Goal: Communication & Community: Answer question/provide support

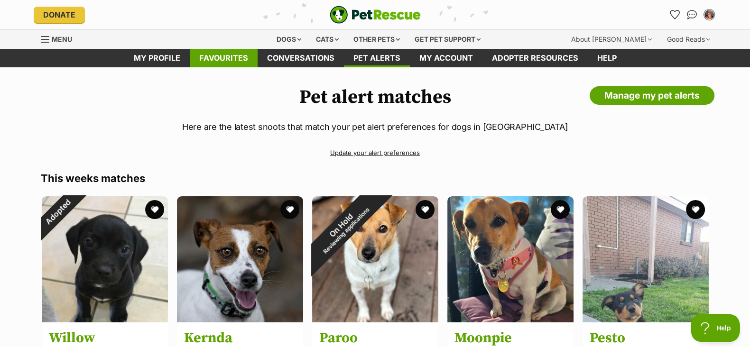
click at [244, 62] on link "Favourites" at bounding box center [224, 58] width 68 height 19
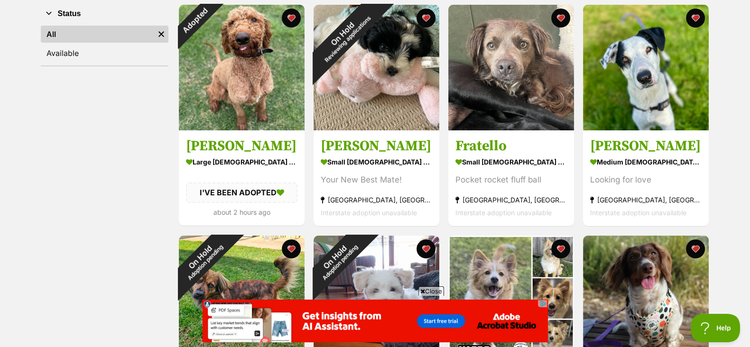
scroll to position [189, 0]
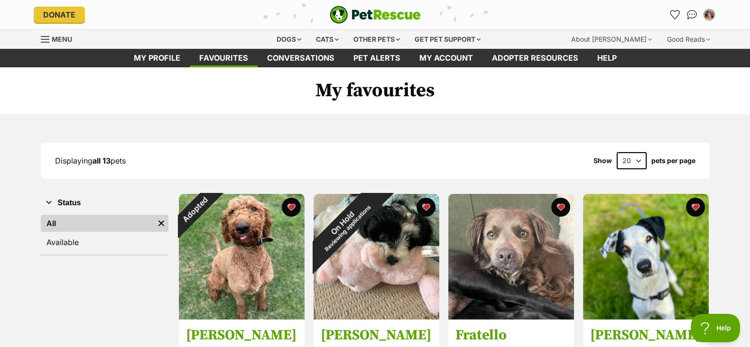
scroll to position [8, 0]
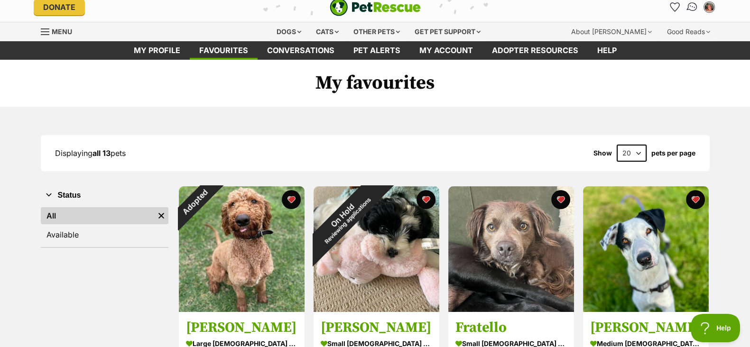
click at [693, 5] on img "Conversations" at bounding box center [692, 7] width 13 height 12
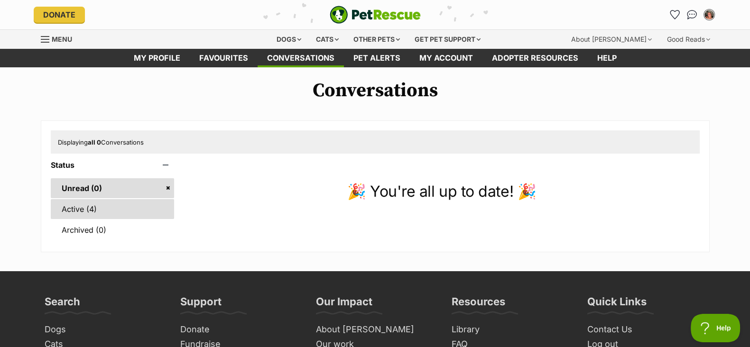
click at [92, 207] on link "Active (4)" at bounding box center [113, 209] width 124 height 20
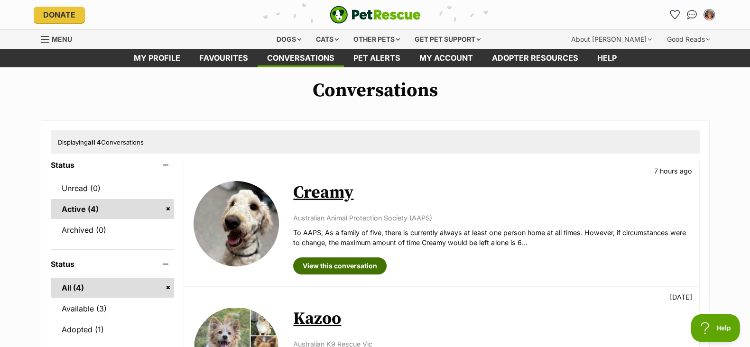
click at [330, 264] on link "View this conversation" at bounding box center [340, 266] width 94 height 17
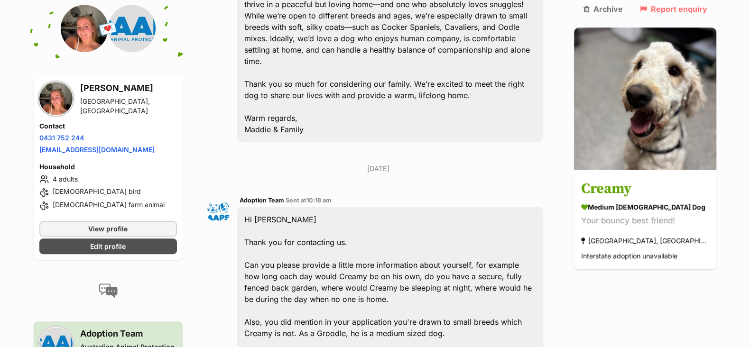
scroll to position [557, 0]
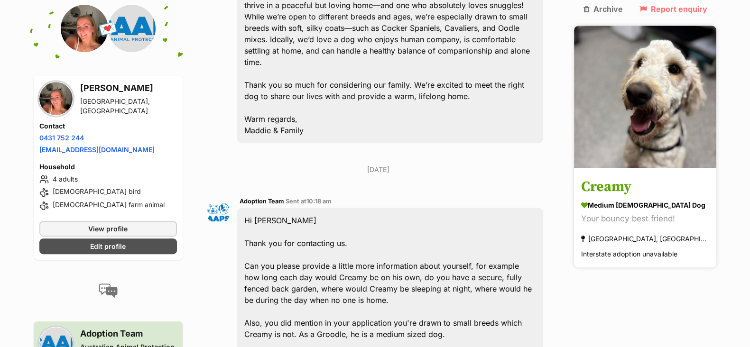
click at [661, 129] on img at bounding box center [645, 97] width 142 height 142
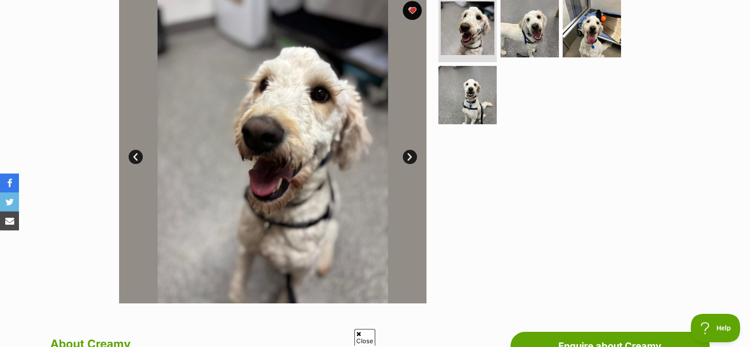
click at [411, 147] on img at bounding box center [273, 150] width 308 height 308
click at [405, 151] on link "Next" at bounding box center [410, 157] width 14 height 14
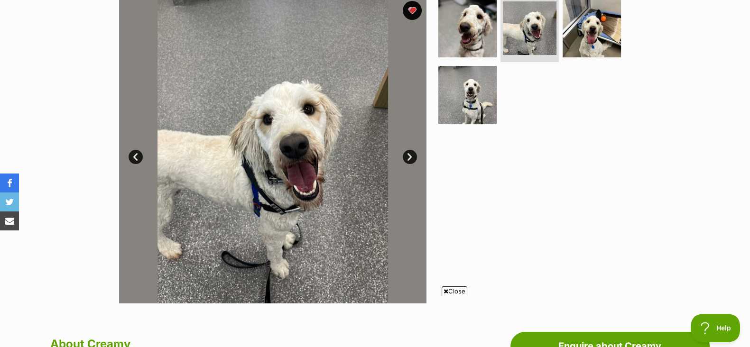
click at [405, 151] on link "Next" at bounding box center [410, 157] width 14 height 14
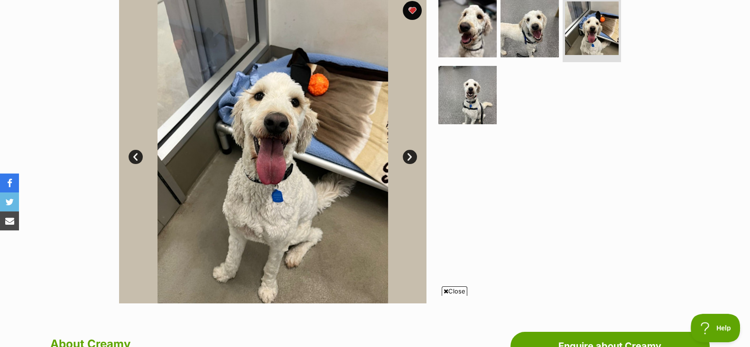
click at [405, 151] on link "Next" at bounding box center [410, 157] width 14 height 14
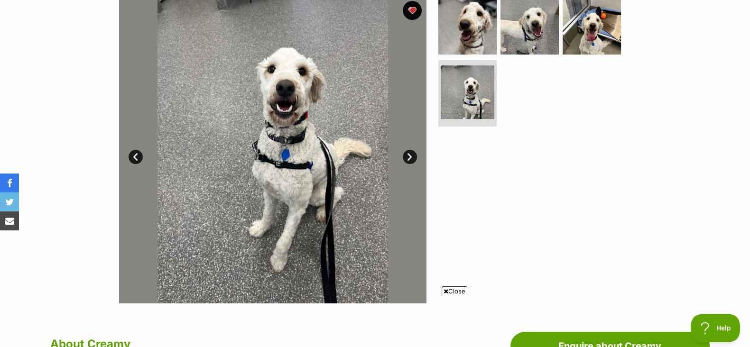
click at [412, 153] on link "Next" at bounding box center [410, 157] width 14 height 14
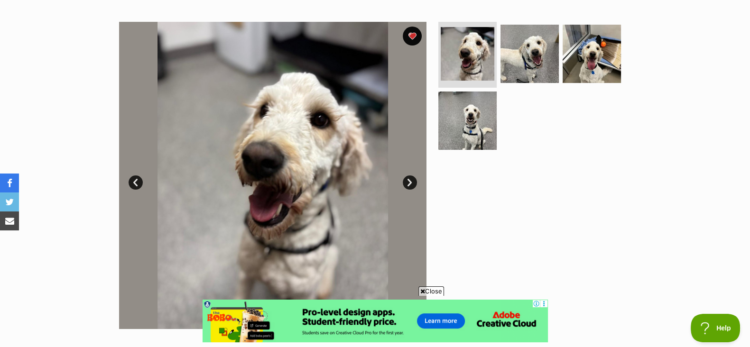
scroll to position [176, 0]
click at [733, 209] on div "Available 1 of 4 images 1 of 4 images 1 of 4 images 1 of 4 images Next Prev 1 2…" at bounding box center [375, 168] width 750 height 322
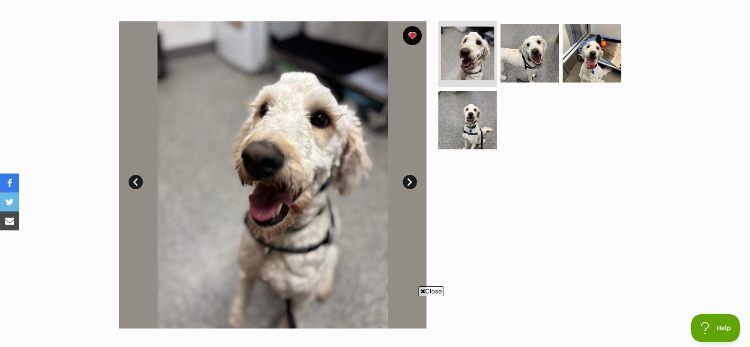
scroll to position [0, 0]
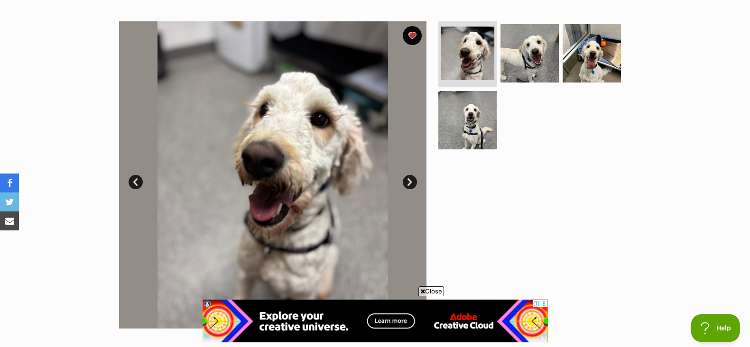
click at [681, 231] on div "Available 1 of 4 images 1 of 4 images 1 of 4 images 1 of 4 images Next Prev 1 2…" at bounding box center [375, 168] width 750 height 322
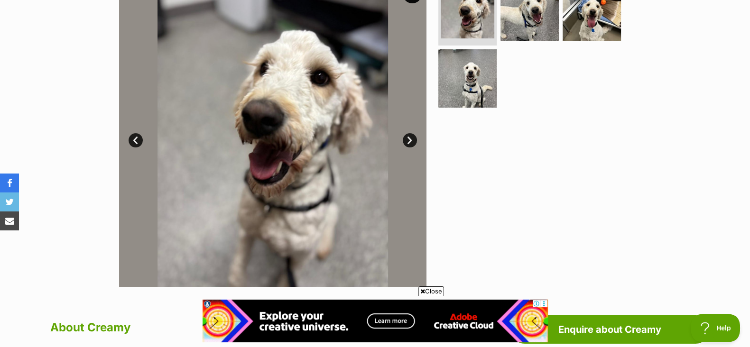
scroll to position [219, 0]
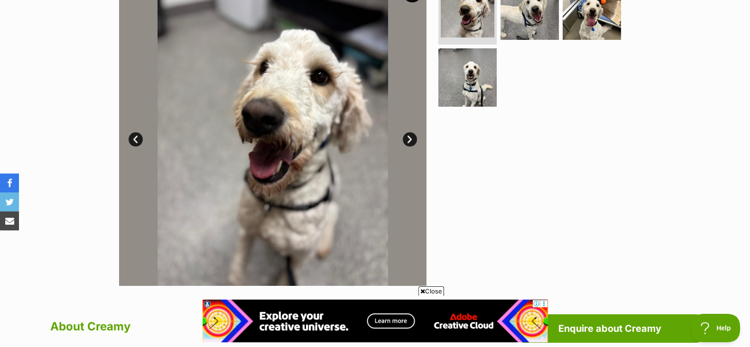
click at [406, 132] on link "Next" at bounding box center [410, 139] width 14 height 14
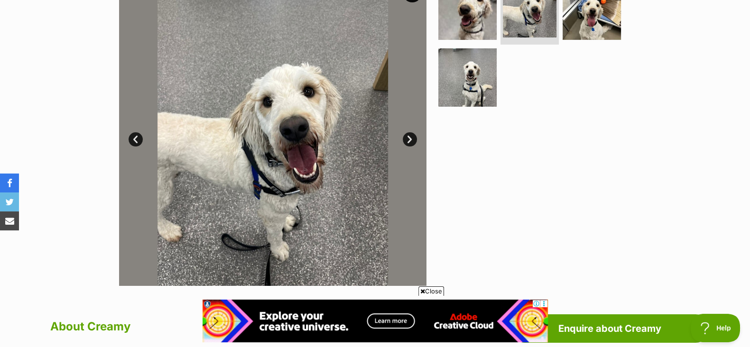
scroll to position [0, 0]
click at [410, 135] on link "Next" at bounding box center [410, 139] width 14 height 14
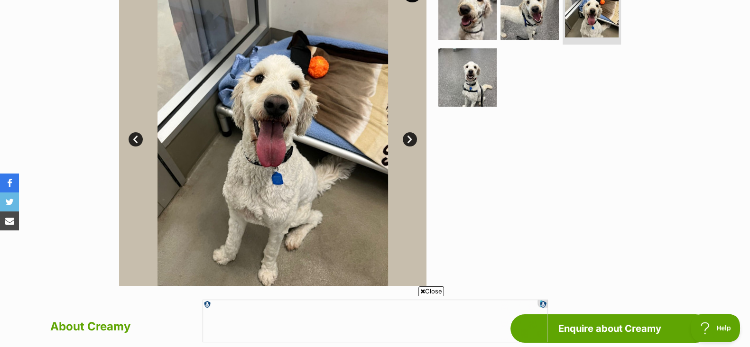
click at [425, 290] on span "Close" at bounding box center [432, 291] width 26 height 9
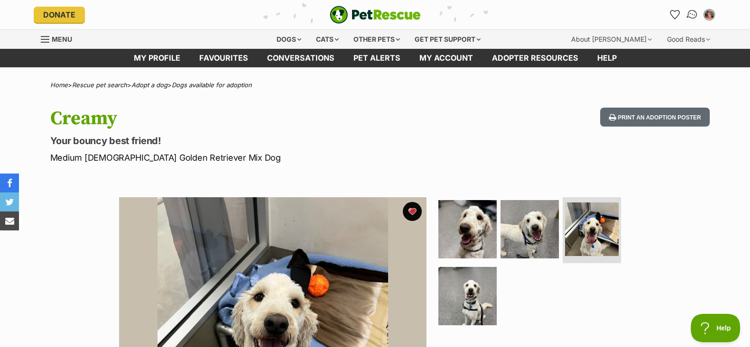
click at [691, 17] on img "Conversations" at bounding box center [692, 15] width 13 height 12
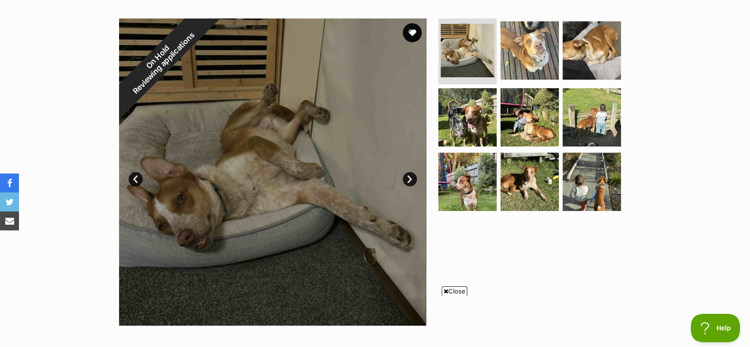
scroll to position [177, 0]
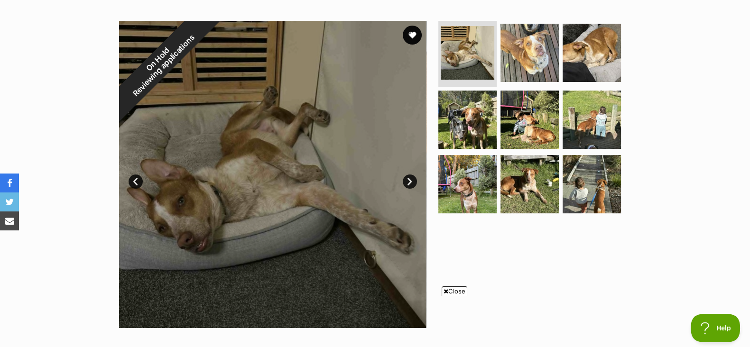
click at [451, 290] on span "Close" at bounding box center [455, 291] width 26 height 9
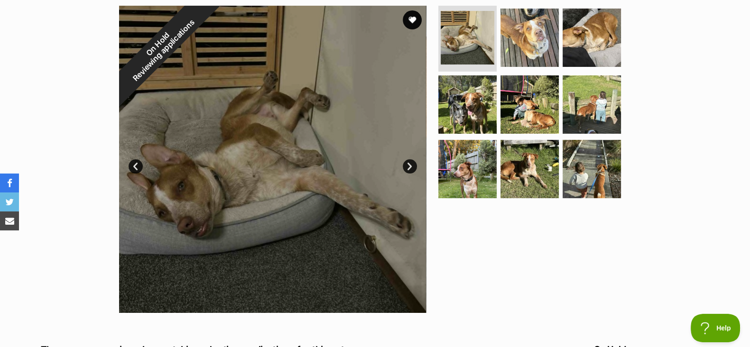
click at [409, 163] on link "Next" at bounding box center [410, 166] width 14 height 14
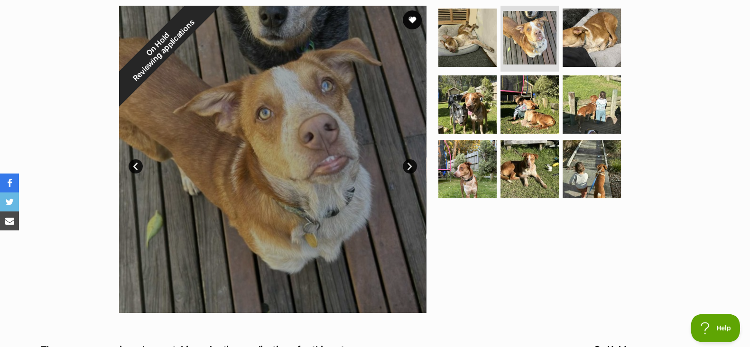
click at [409, 163] on link "Next" at bounding box center [410, 166] width 14 height 14
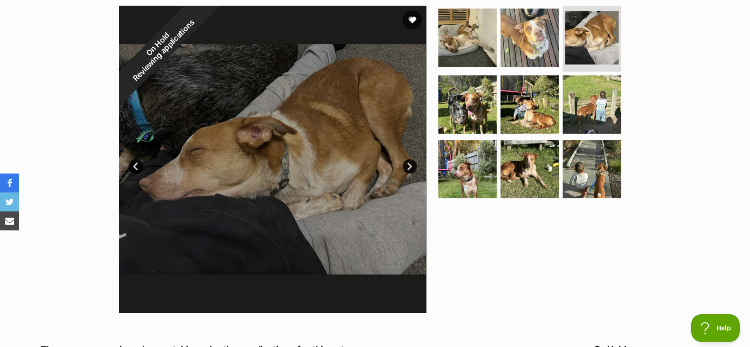
click at [409, 163] on link "Next" at bounding box center [410, 166] width 14 height 14
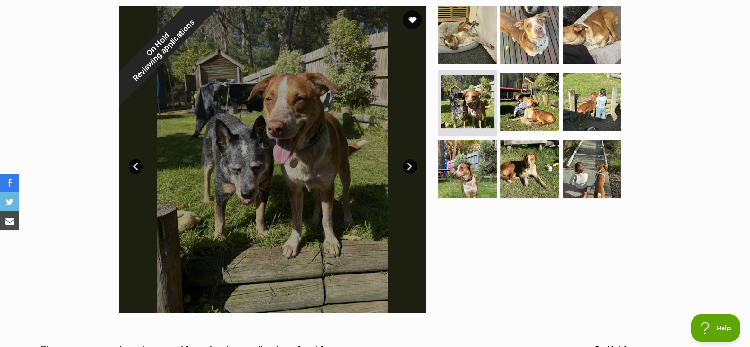
click at [409, 163] on link "Next" at bounding box center [410, 166] width 14 height 14
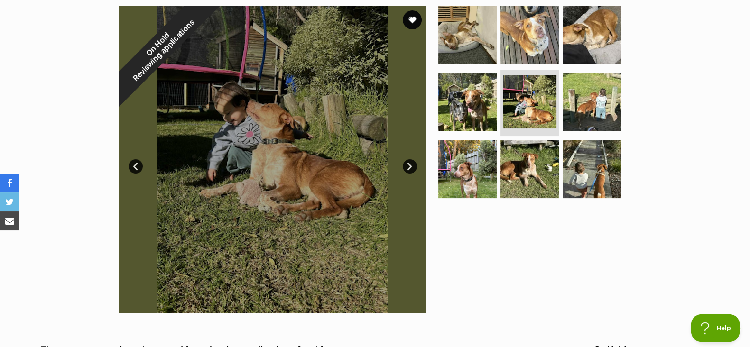
scroll to position [0, 0]
click at [409, 163] on link "Next" at bounding box center [410, 166] width 14 height 14
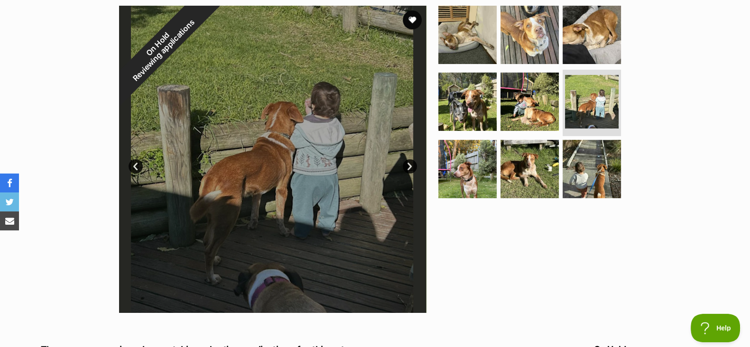
click at [409, 163] on link "Next" at bounding box center [410, 166] width 14 height 14
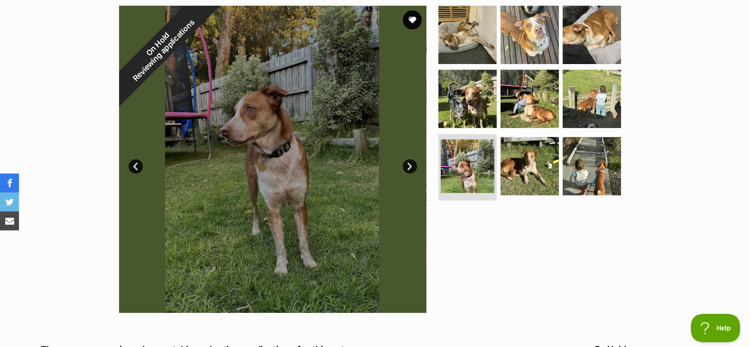
click at [409, 163] on link "Next" at bounding box center [410, 166] width 14 height 14
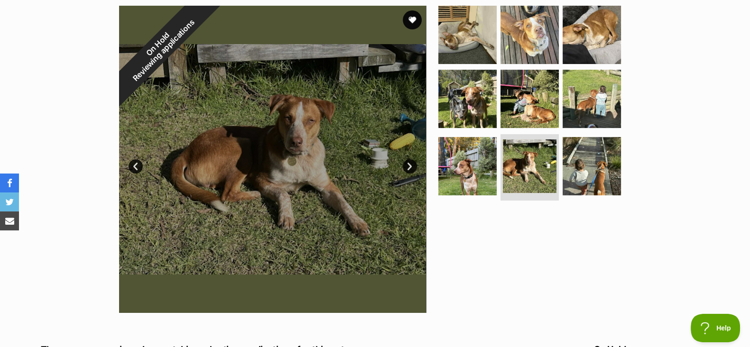
click at [409, 163] on link "Next" at bounding box center [410, 166] width 14 height 14
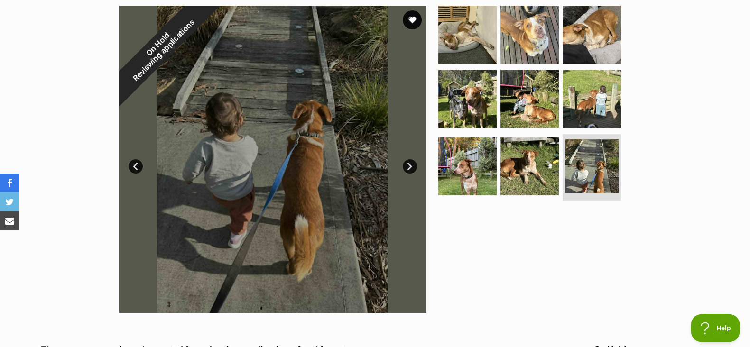
click at [409, 163] on link "Next" at bounding box center [410, 166] width 14 height 14
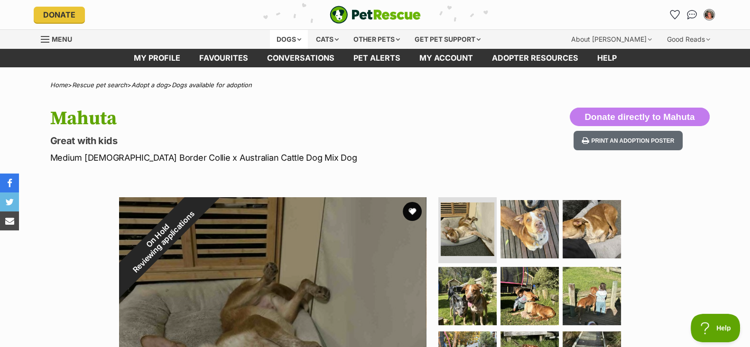
click at [289, 37] on div "Dogs" at bounding box center [289, 39] width 38 height 19
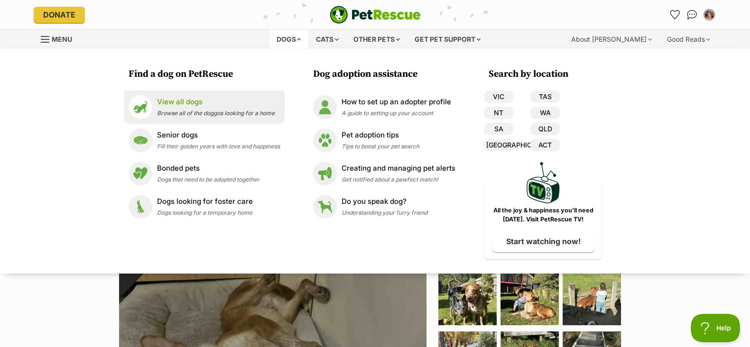
click at [226, 110] on span "Browse all of the doggos looking for a home" at bounding box center [216, 113] width 118 height 7
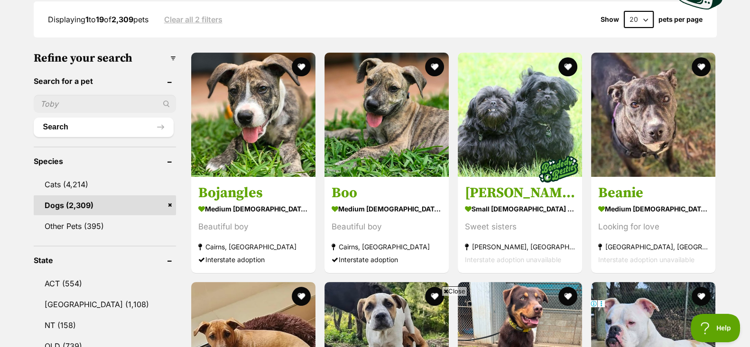
scroll to position [257, 0]
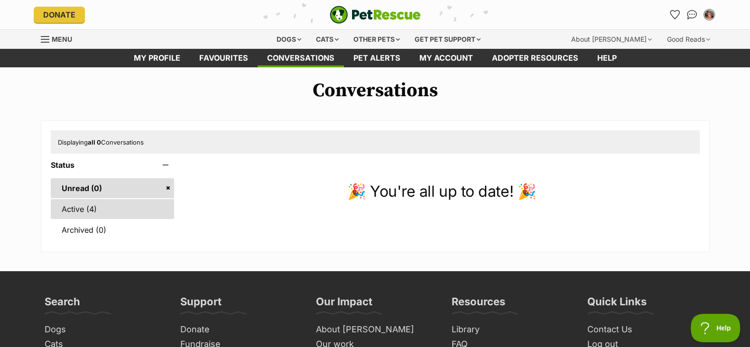
click at [102, 205] on link "Active (4)" at bounding box center [113, 209] width 124 height 20
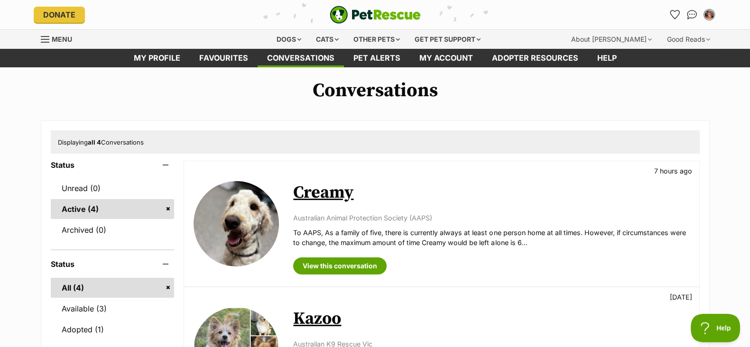
scroll to position [14, 0]
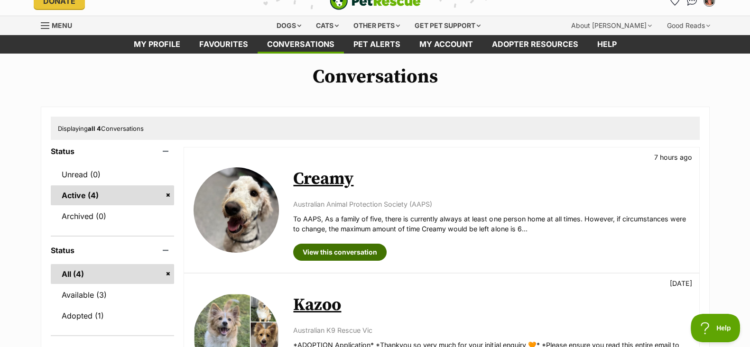
click at [368, 257] on link "View this conversation" at bounding box center [340, 252] width 94 height 17
